Goal: Information Seeking & Learning: Learn about a topic

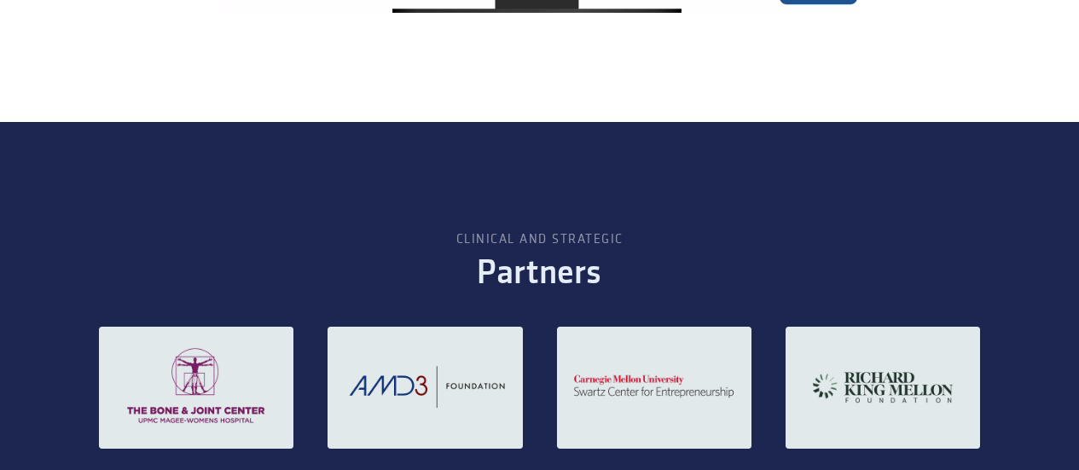
scroll to position [2703, 0]
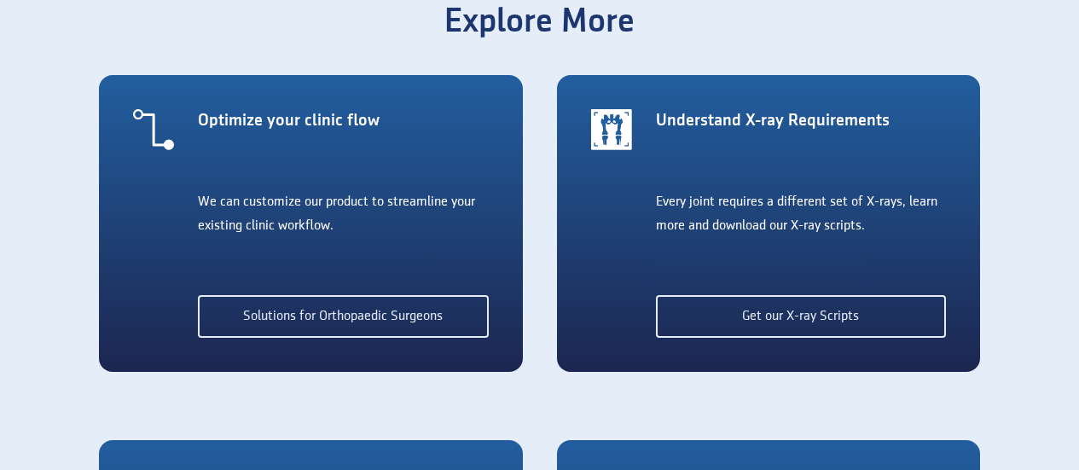
click at [103, 264] on div "Optimize your clinic flow We can customize our product to streamline your exist…" at bounding box center [311, 223] width 458 height 297
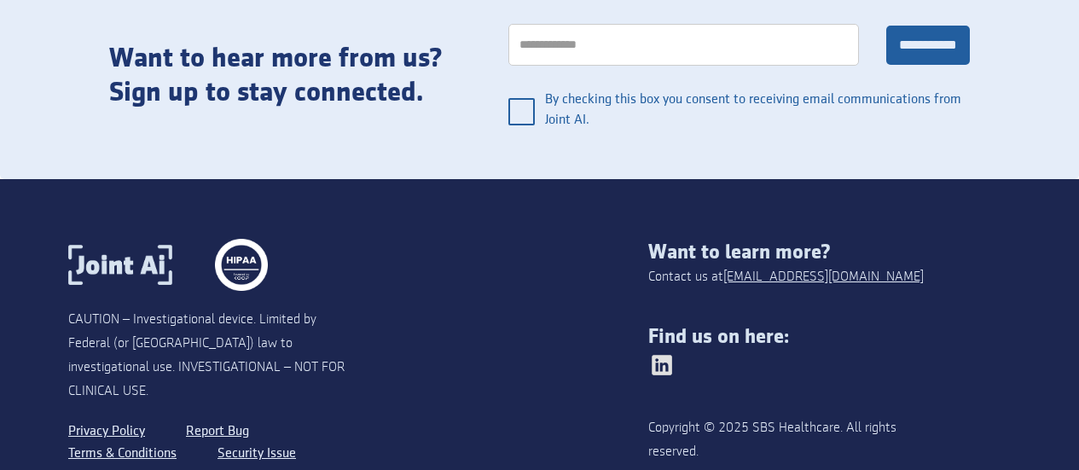
drag, startPoint x: 536, startPoint y: 65, endPoint x: 560, endPoint y: 125, distance: 65.1
click at [560, 129] on div "**********" at bounding box center [722, 76] width 496 height 206
drag, startPoint x: 425, startPoint y: 312, endPoint x: 413, endPoint y: 317, distance: 13.0
click at [413, 316] on div "CAUTION – Investigational device. Limited by Federal (or United States) law to …" at bounding box center [358, 360] width 580 height 243
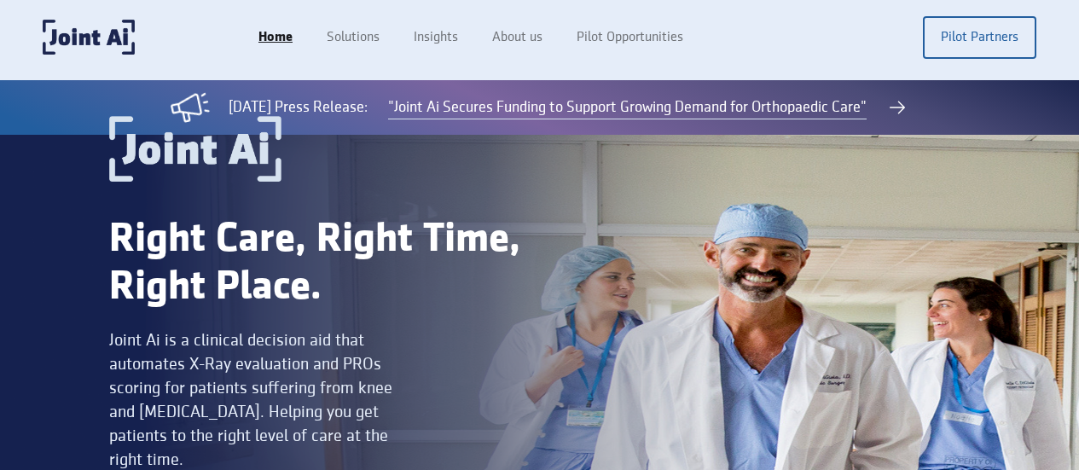
scroll to position [0, 0]
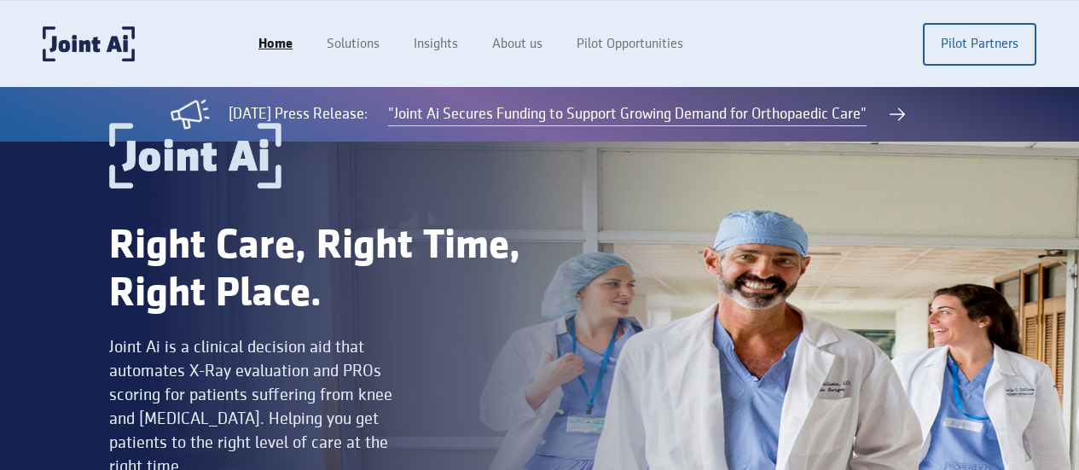
click at [152, 229] on div "Right Care, Right Time, Right Place." at bounding box center [324, 271] width 431 height 96
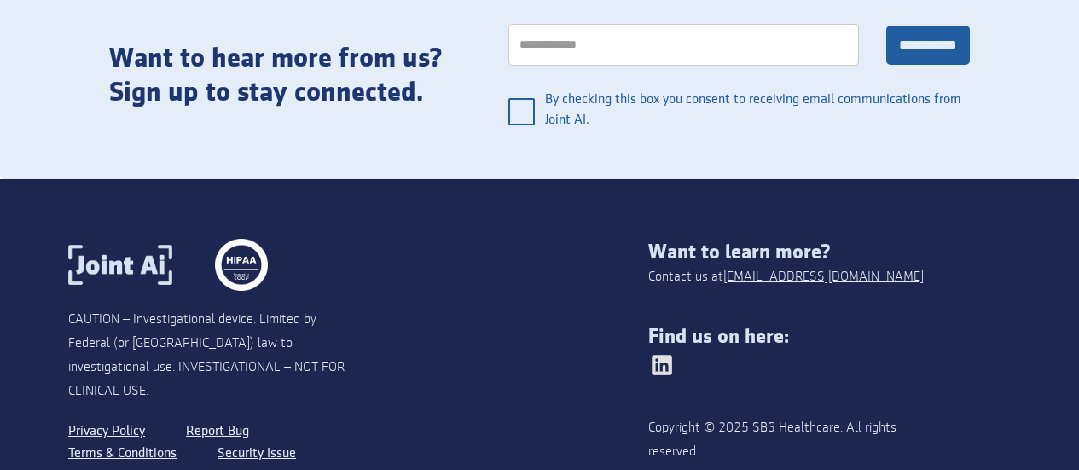
click at [950, 241] on div "Want to learn more?" at bounding box center [829, 253] width 363 height 24
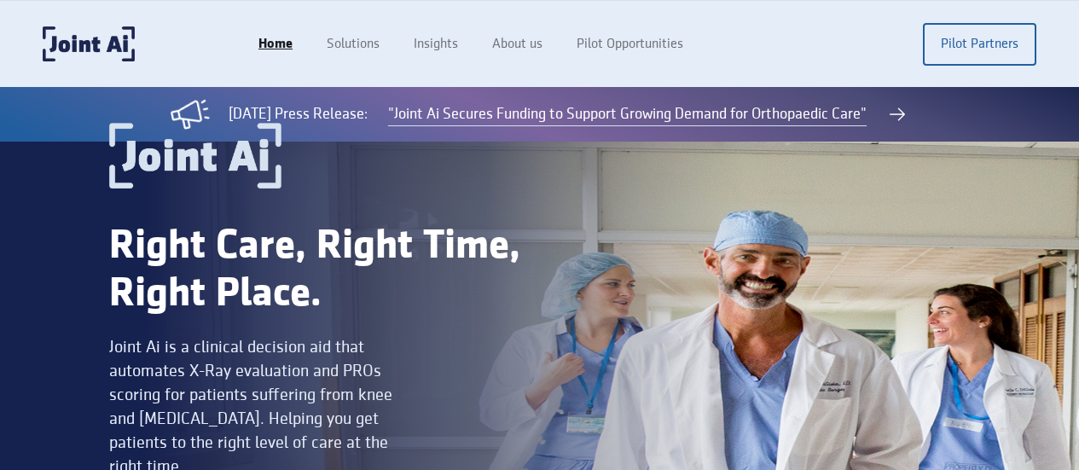
click at [114, 218] on div "Right Care, Right Time, Right Place. Joint Ai is a clinical decision aid that a…" at bounding box center [324, 339] width 431 height 432
